Goal: Navigation & Orientation: Find specific page/section

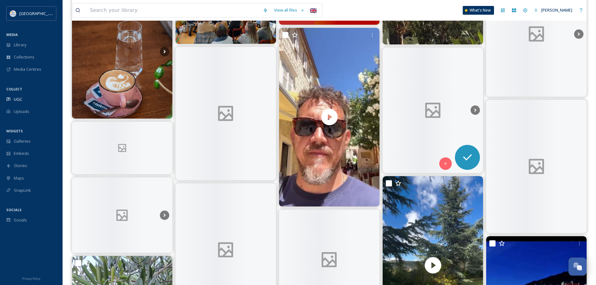
scroll to position [3376, 0]
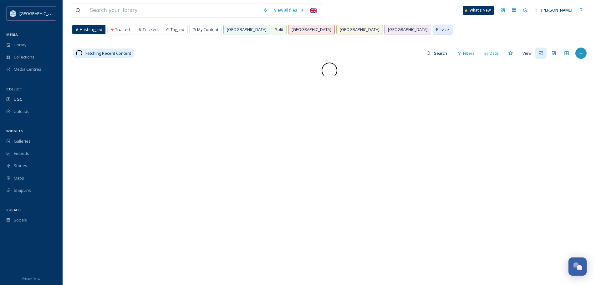
scroll to position [2, 0]
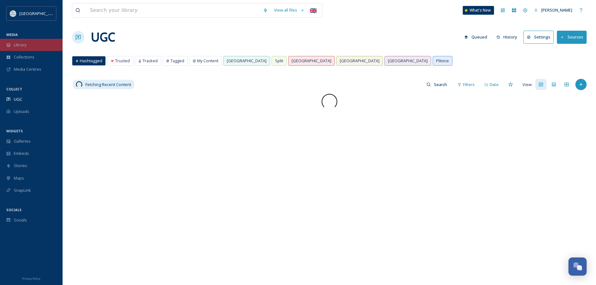
click at [26, 45] on span "Library" at bounding box center [20, 45] width 13 height 6
